Goal: Information Seeking & Learning: Learn about a topic

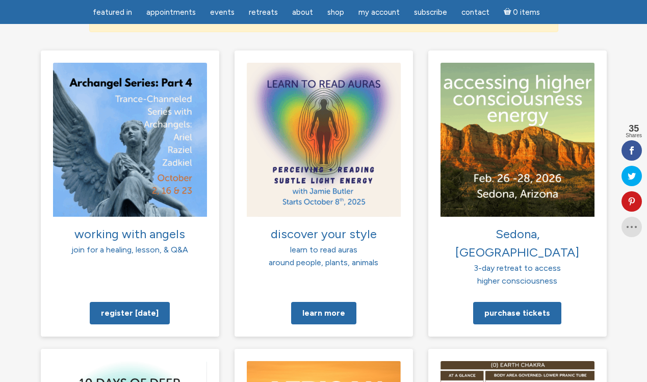
scroll to position [745, 0]
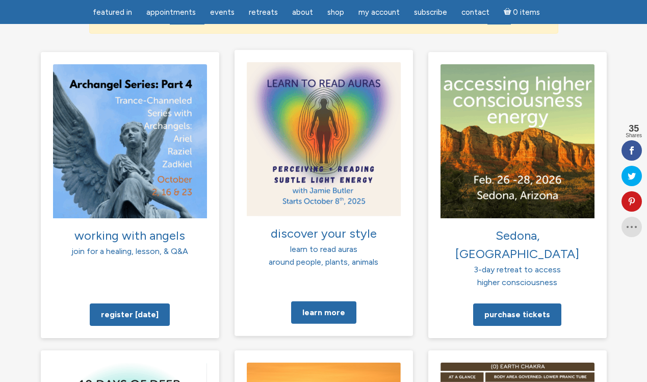
click at [358, 110] on img at bounding box center [324, 139] width 154 height 154
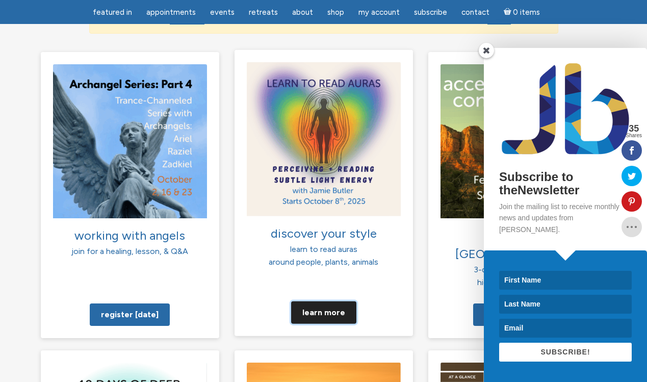
click at [314, 301] on link "Learn more" at bounding box center [323, 312] width 65 height 22
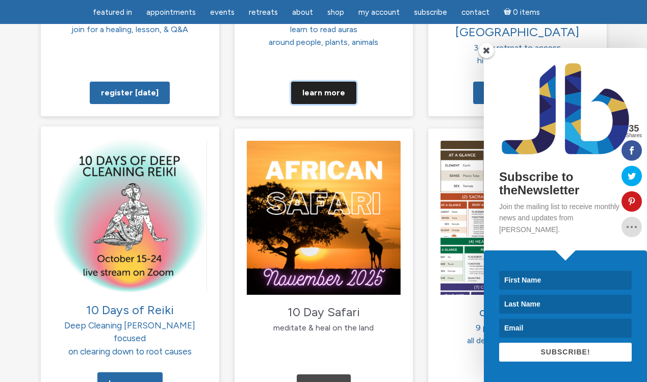
scroll to position [968, 0]
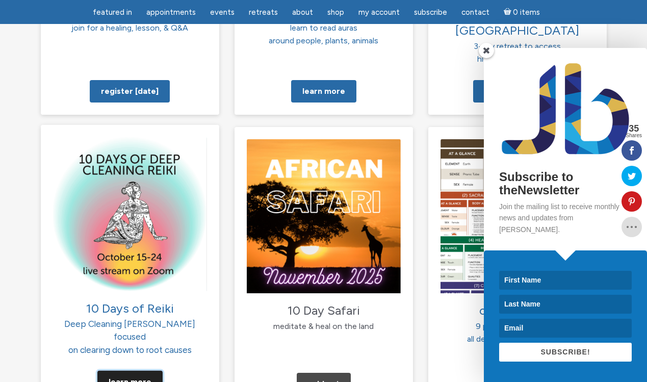
click at [130, 371] on link "Learn More" at bounding box center [129, 382] width 65 height 22
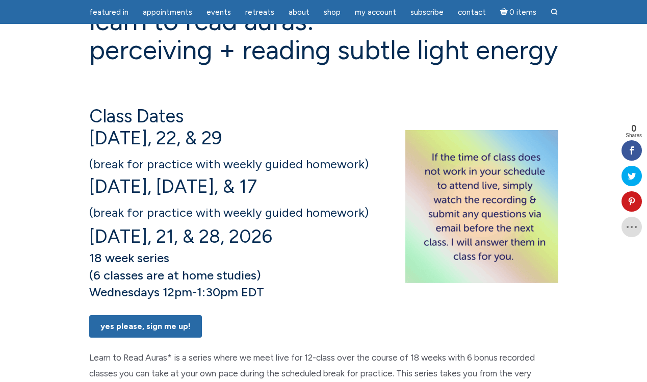
scroll to position [118, 0]
